Goal: Check status: Check status

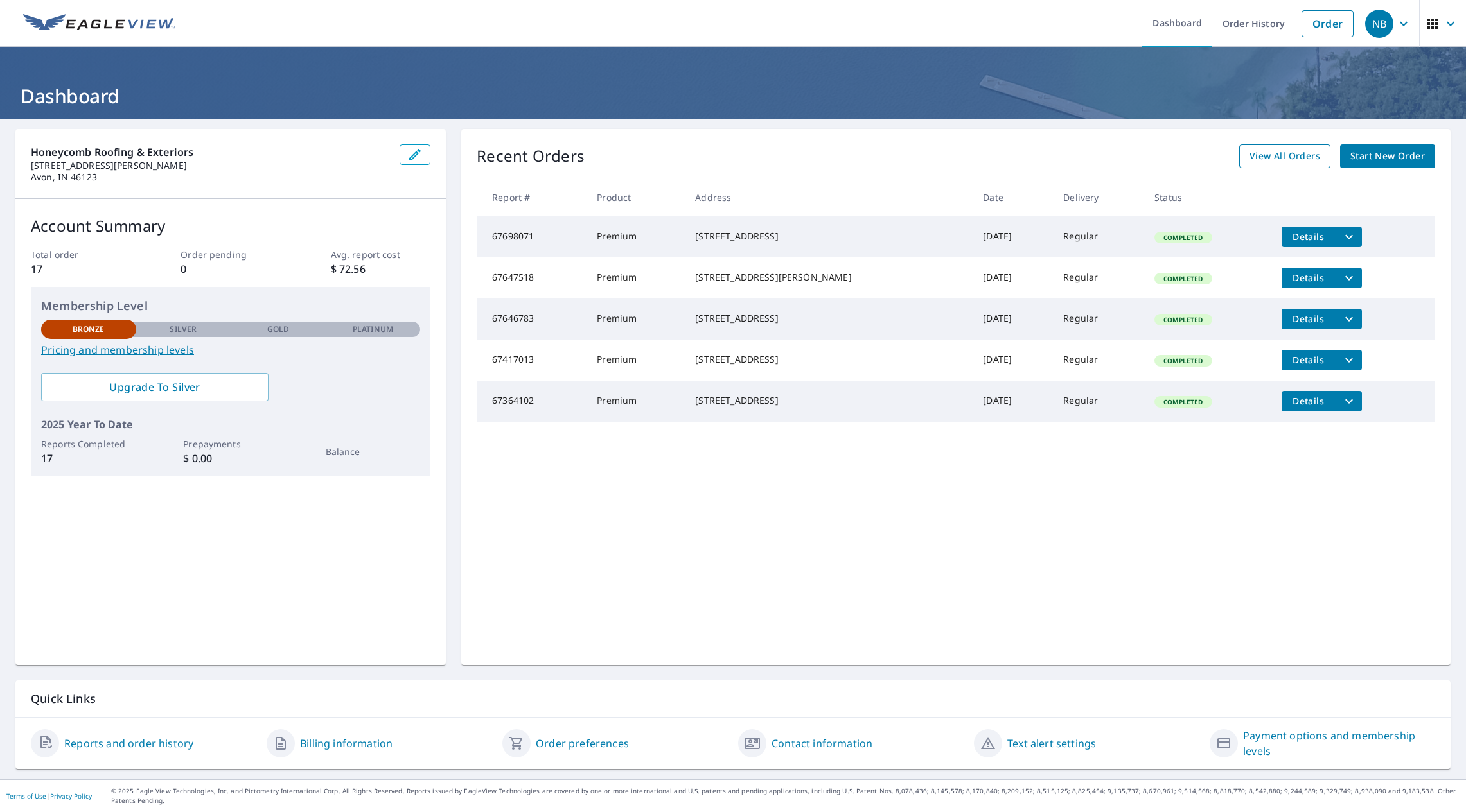
click at [1296, 159] on span "View All Orders" at bounding box center [1284, 156] width 71 height 16
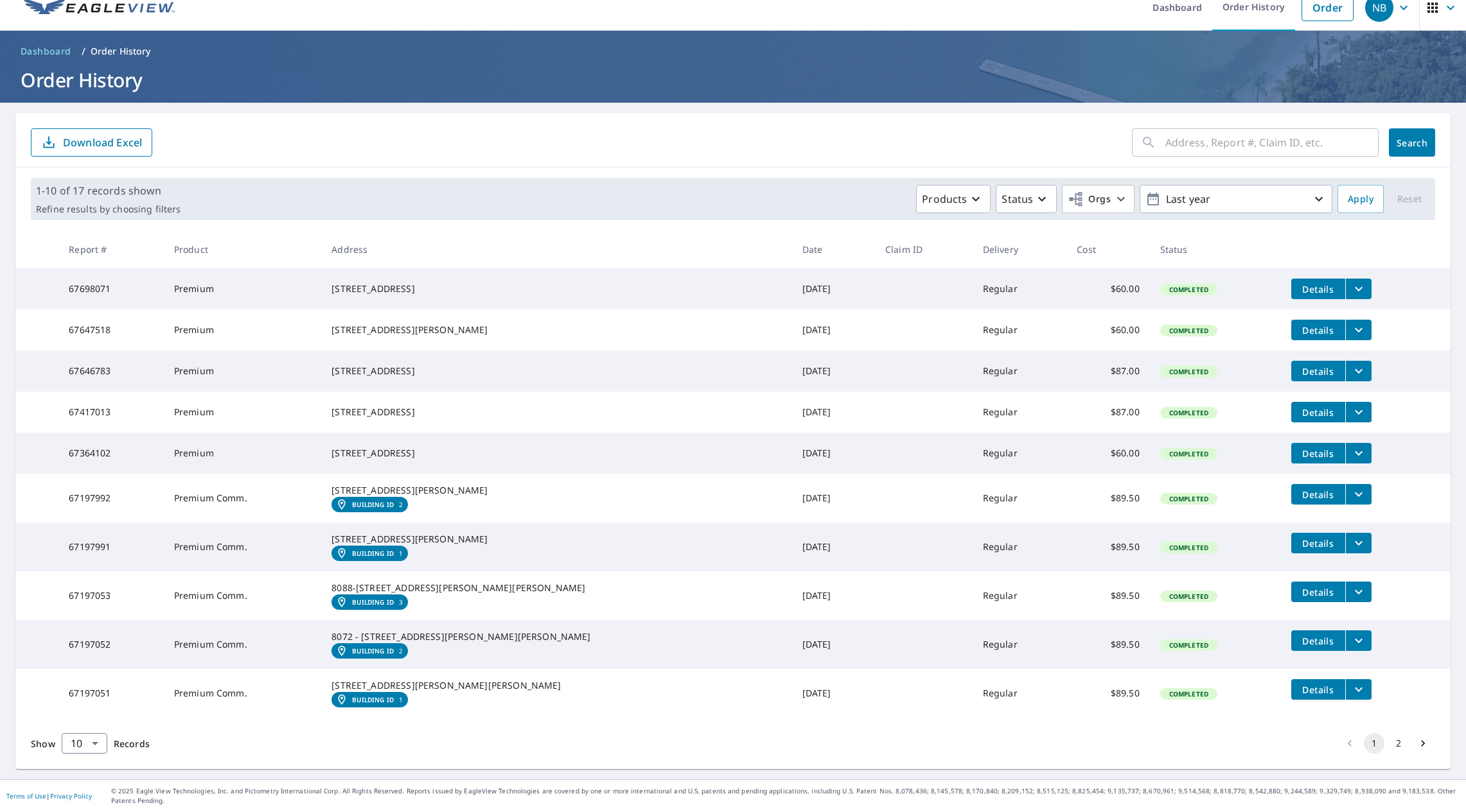
scroll to position [105, 0]
click at [1391, 742] on button "2" at bounding box center [1398, 744] width 21 height 21
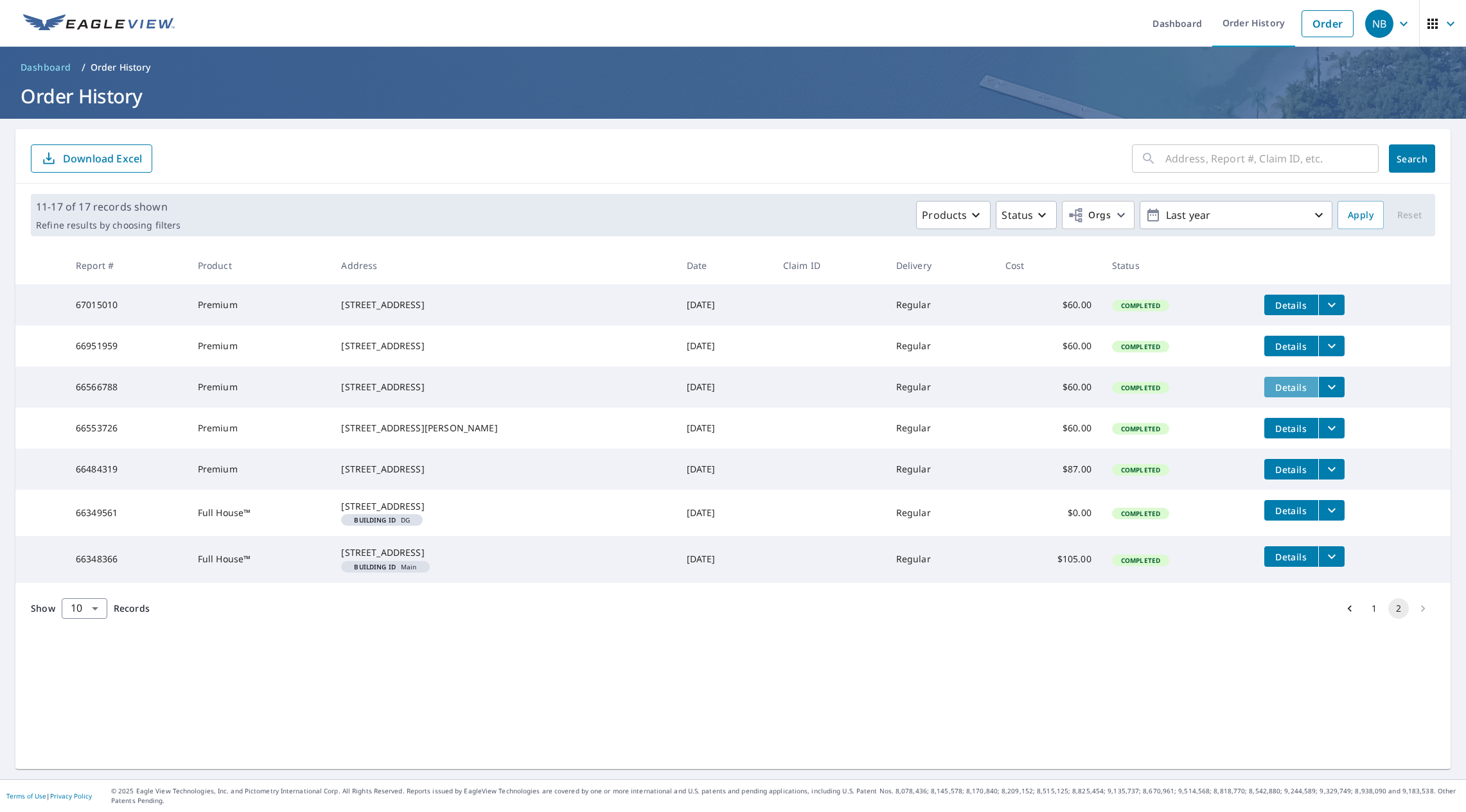
click at [1286, 394] on span "Details" at bounding box center [1291, 388] width 39 height 12
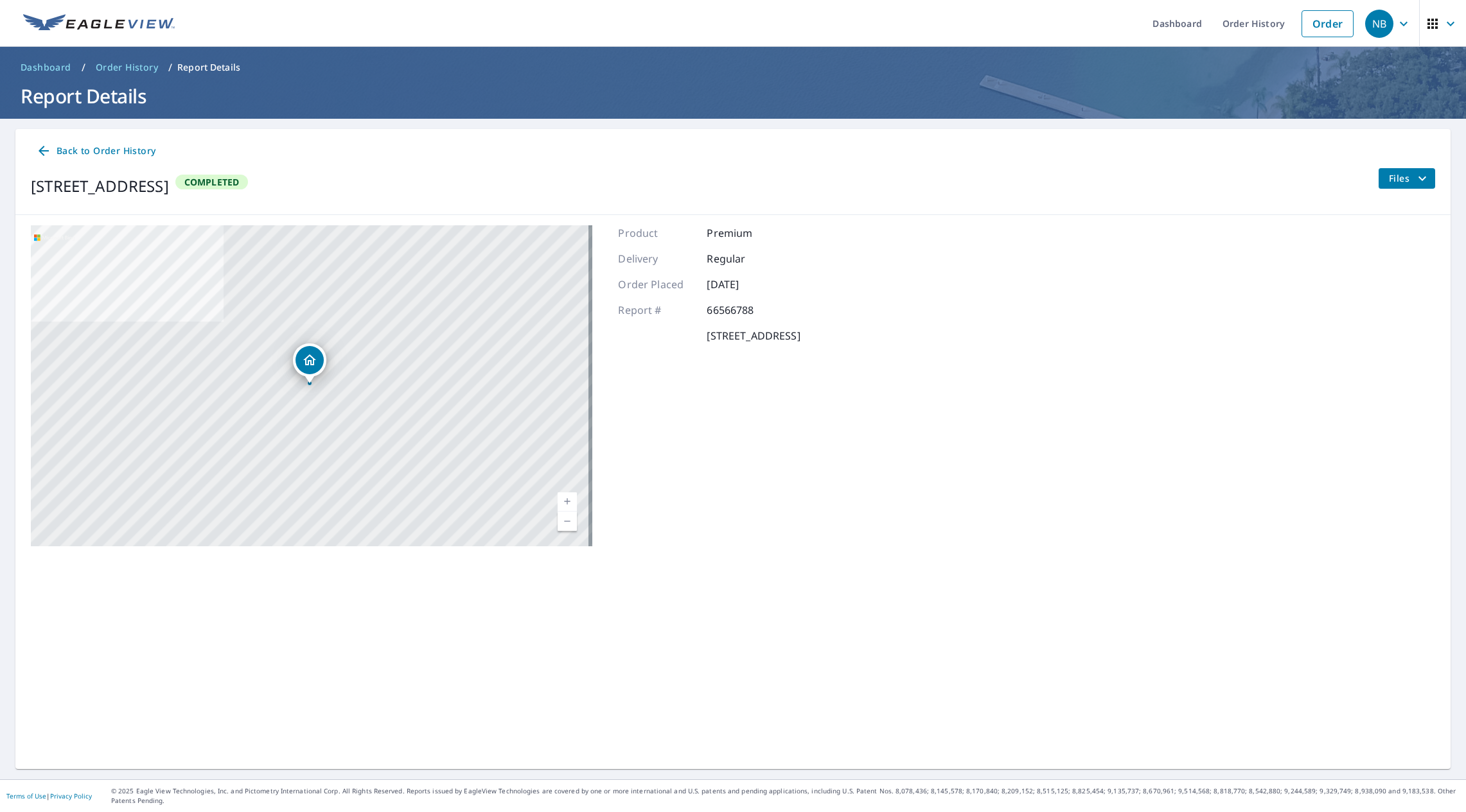
click at [1414, 178] on icon "filesDropdownBtn-66566788" at bounding box center [1422, 178] width 15 height 15
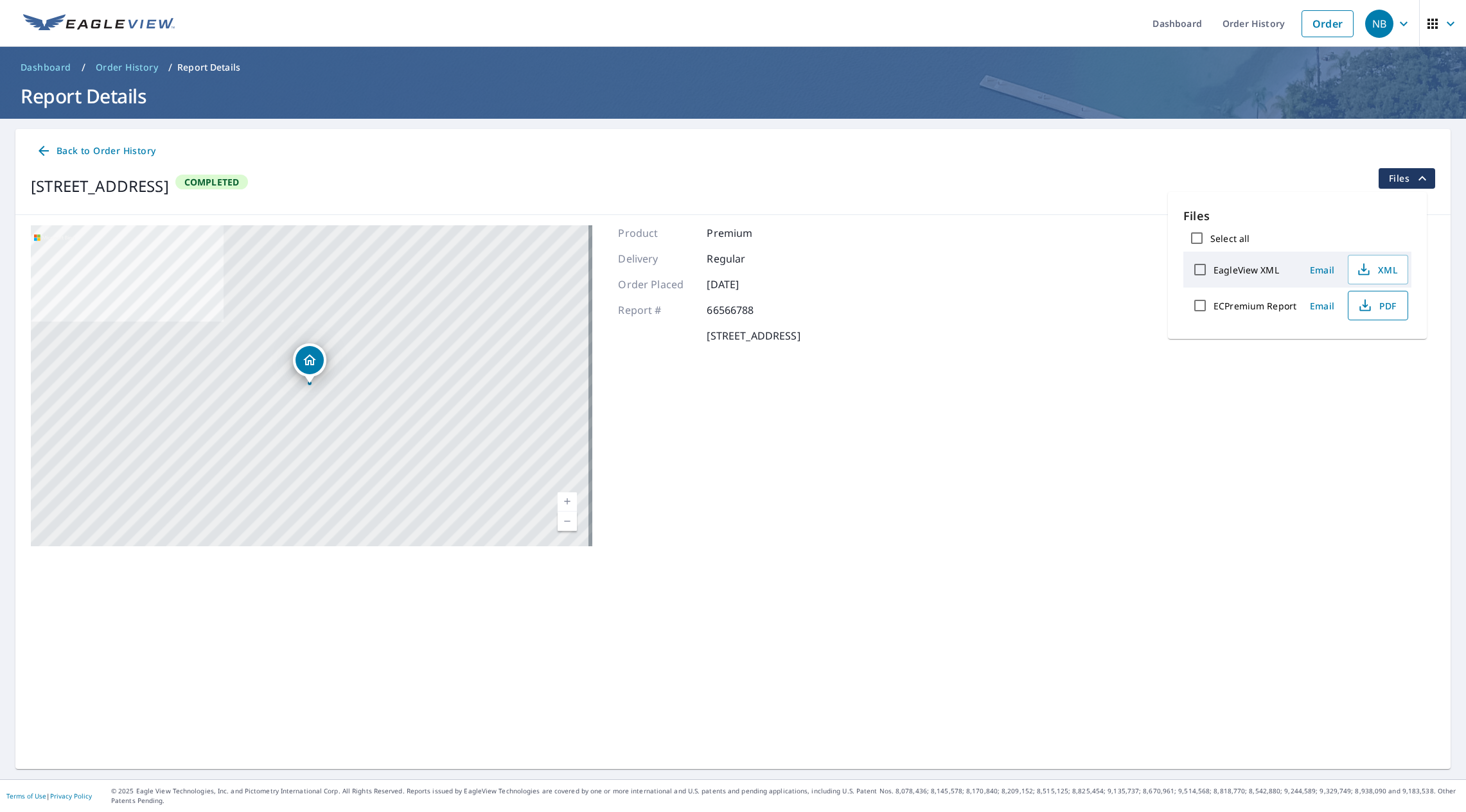
click at [1380, 303] on span "PDF" at bounding box center [1376, 305] width 41 height 15
